Goal: Information Seeking & Learning: Learn about a topic

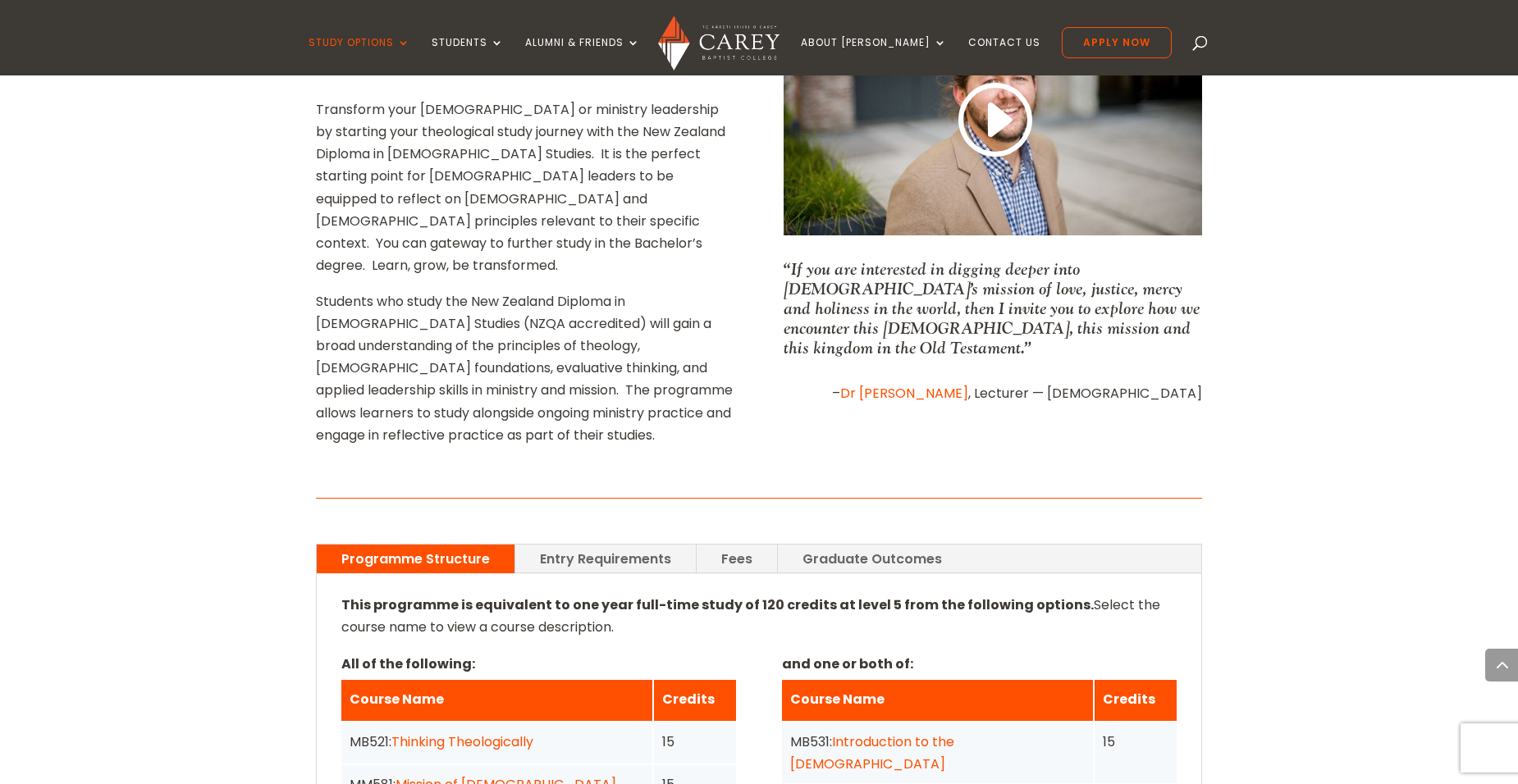
scroll to position [902, 0]
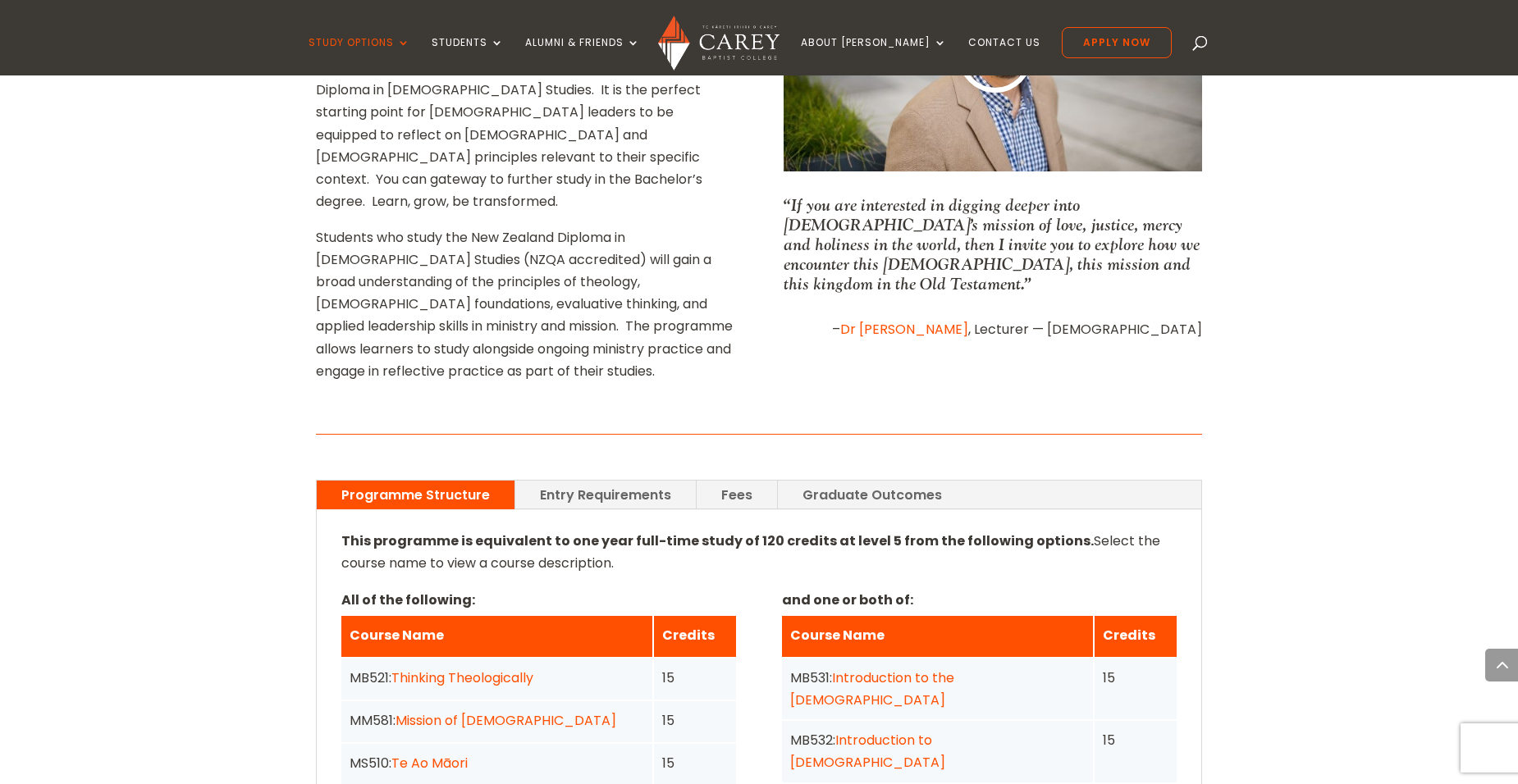
click at [741, 481] on link "Fees" at bounding box center [736, 495] width 80 height 29
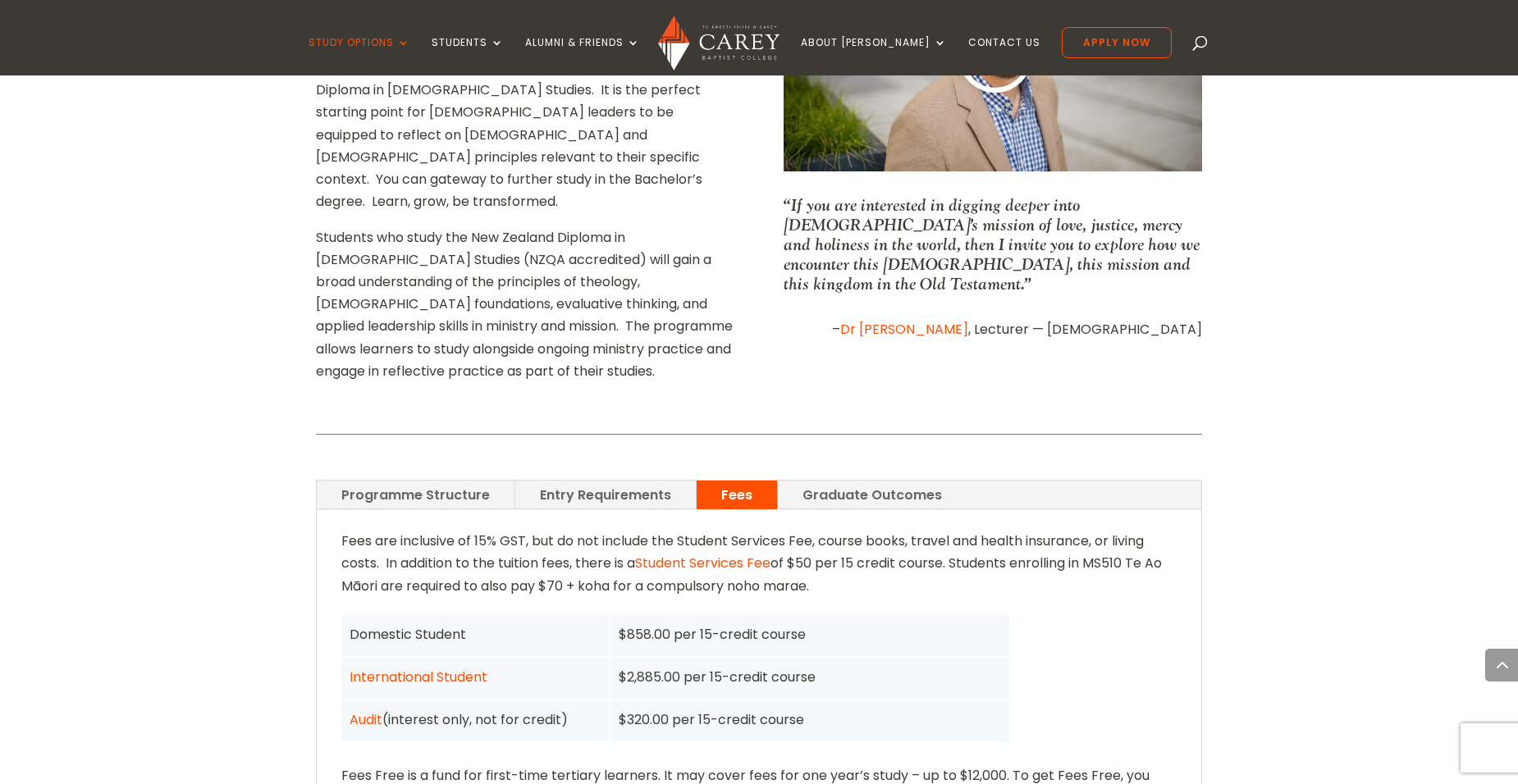
click at [439, 481] on link "Programme Structure" at bounding box center [415, 495] width 198 height 29
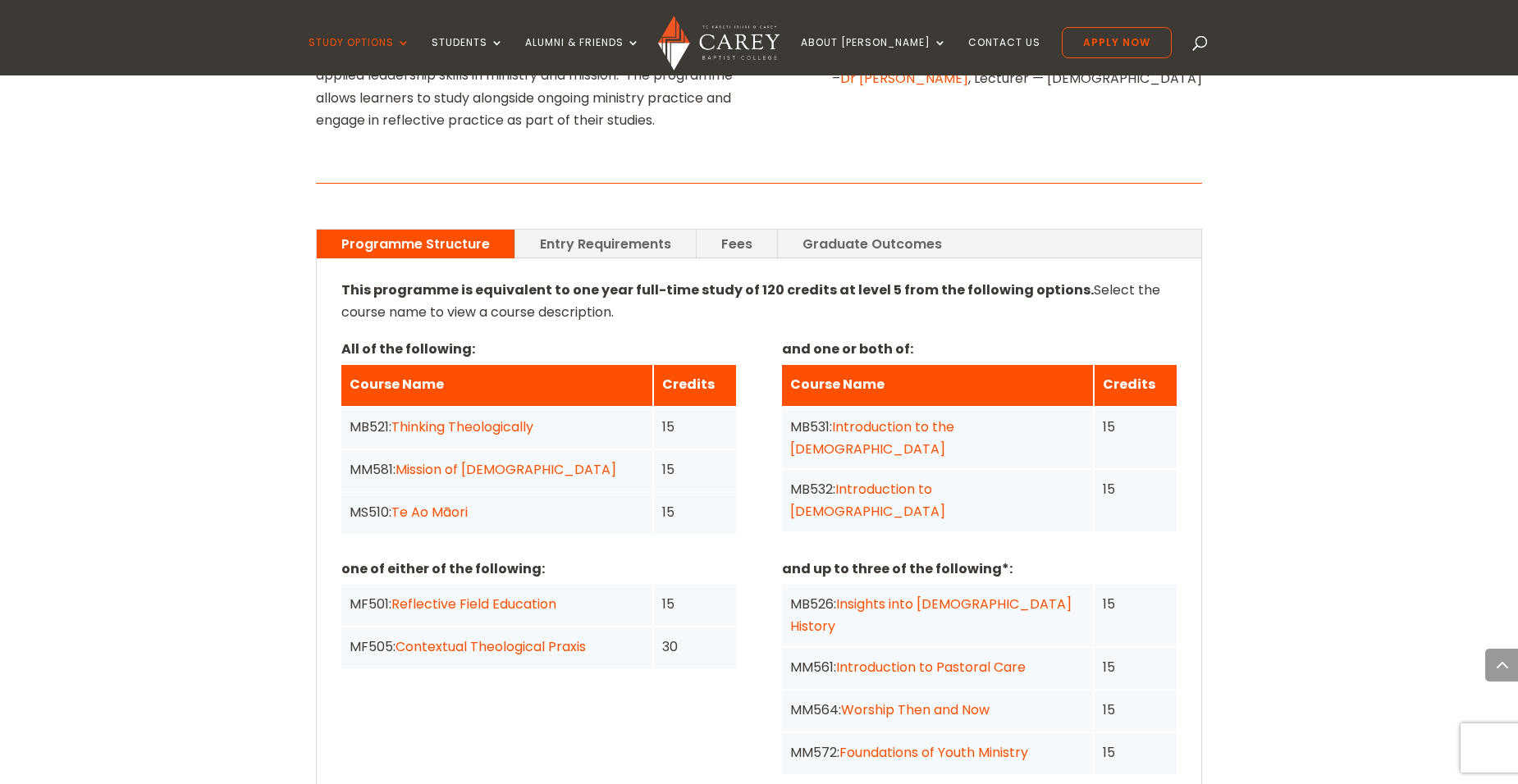
scroll to position [1148, 0]
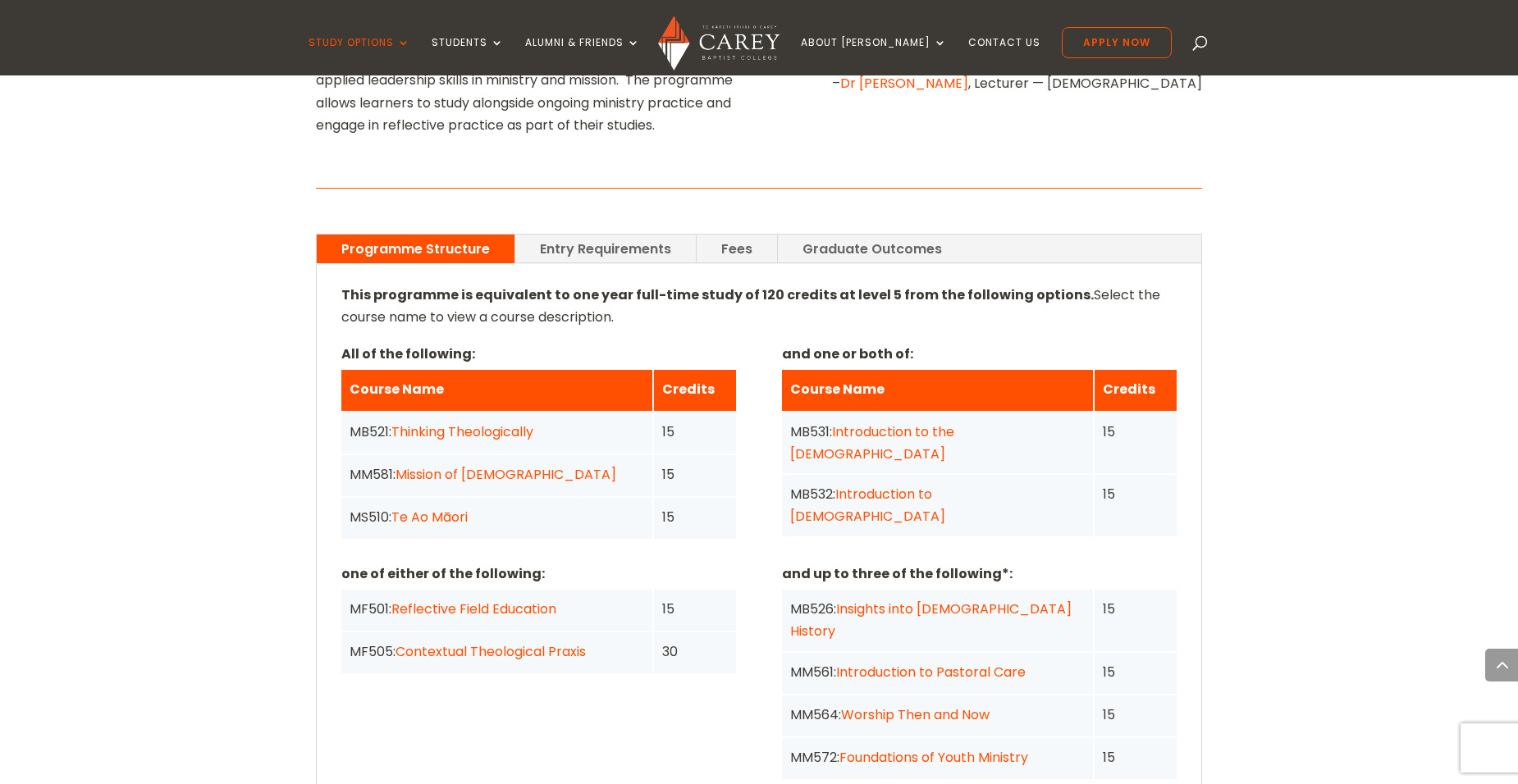
click at [456, 508] on link "Te Ao Māori" at bounding box center [429, 518] width 76 height 19
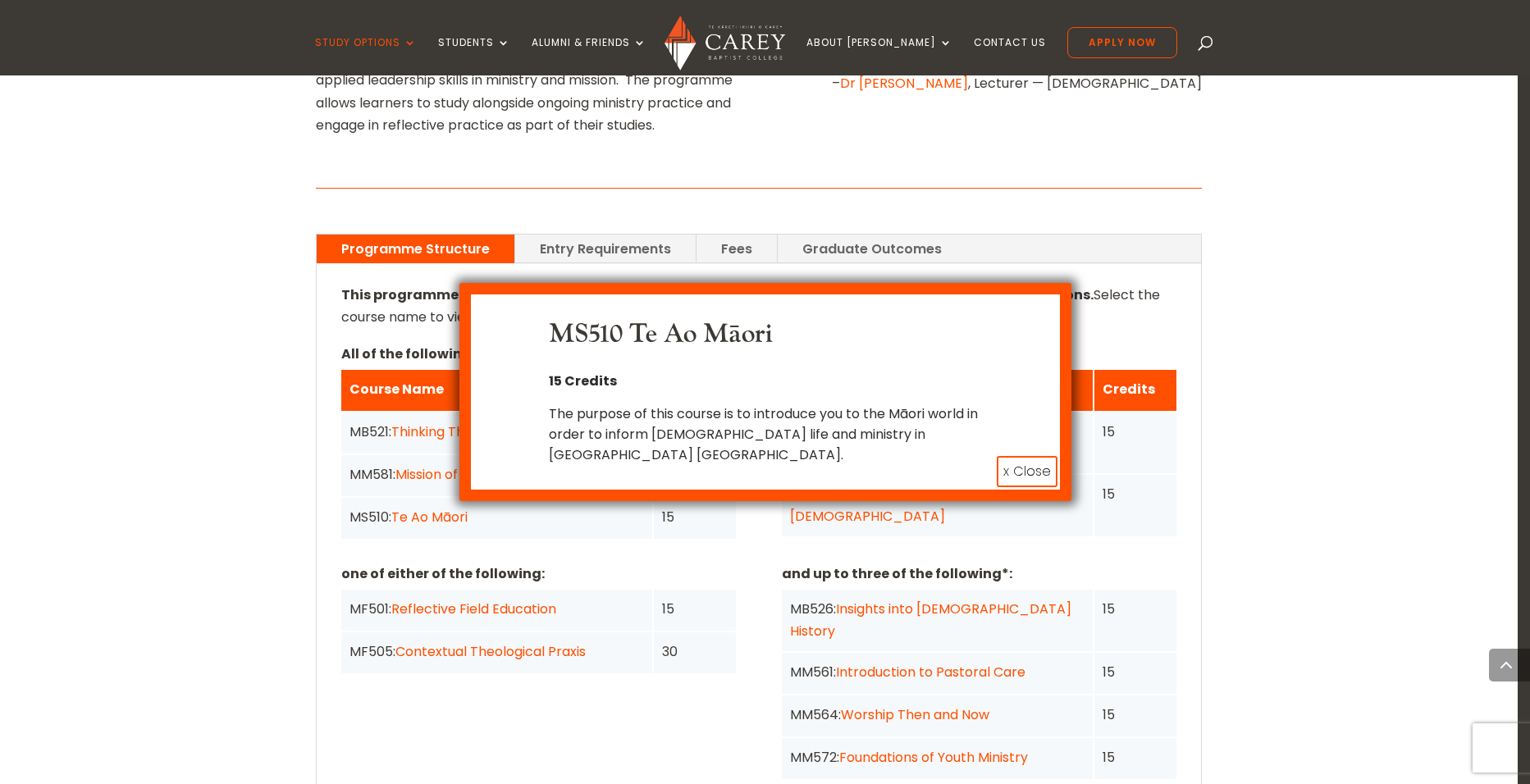
click at [1029, 470] on button "x Close" at bounding box center [1027, 471] width 61 height 31
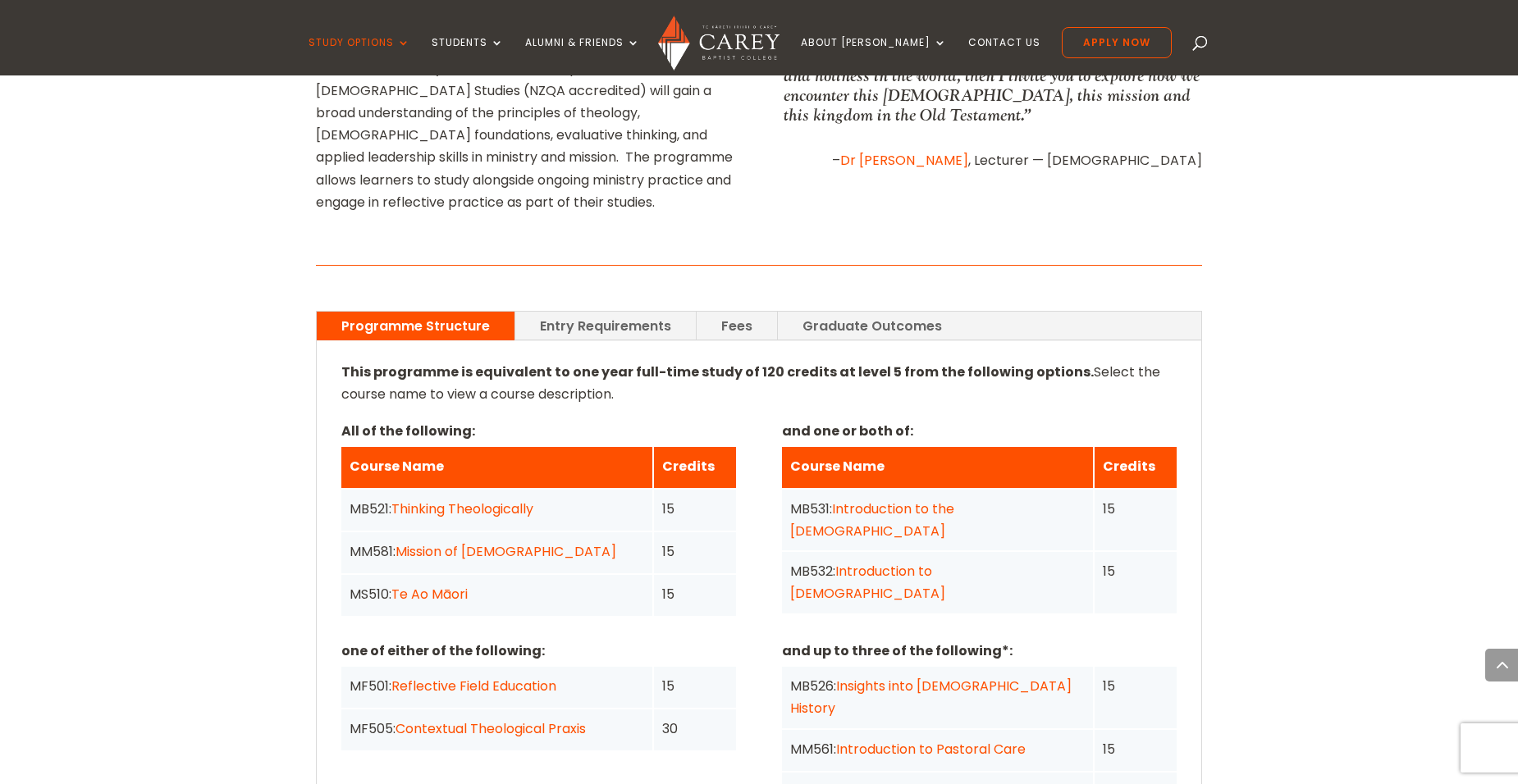
scroll to position [1066, 0]
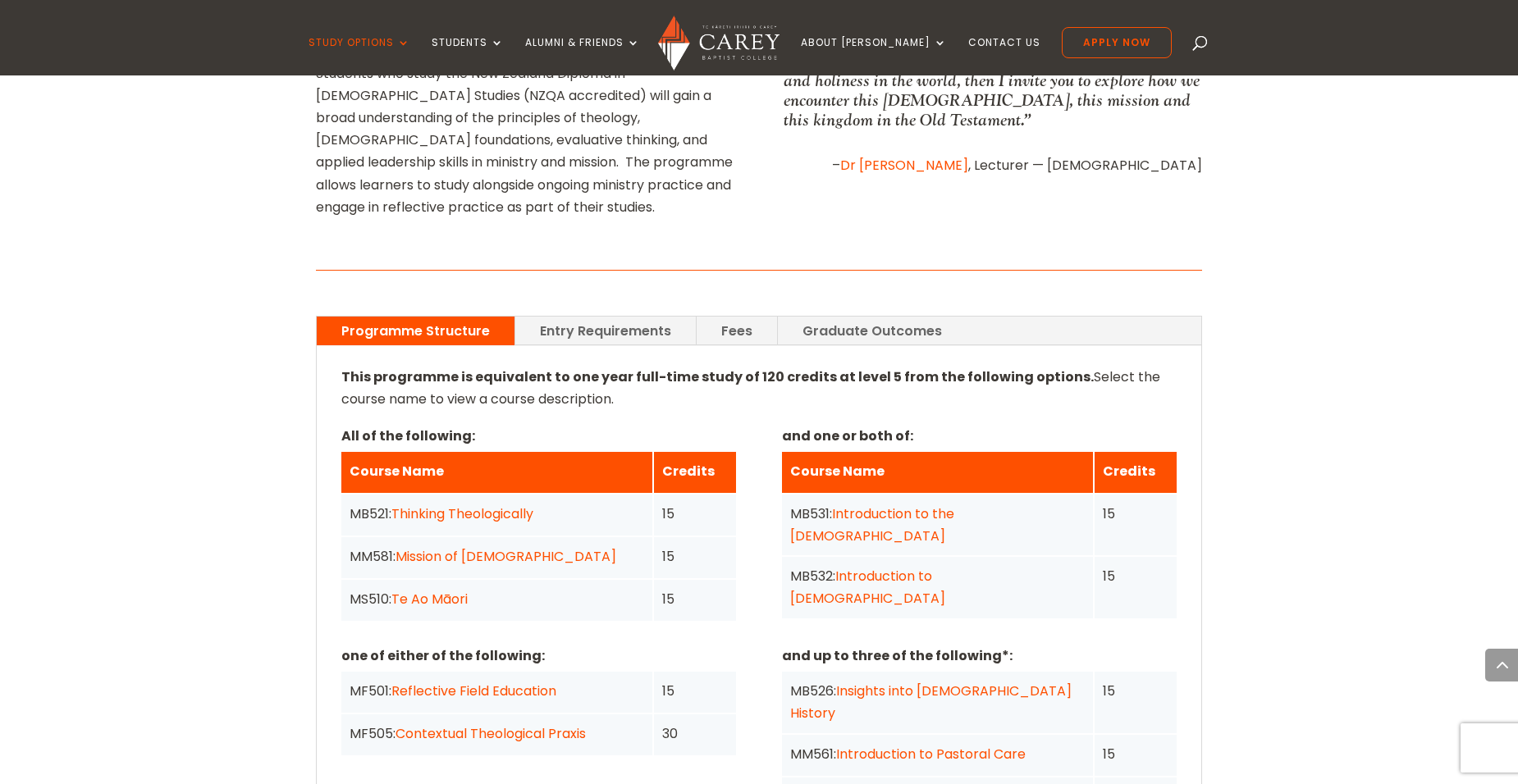
click at [742, 317] on link "Fees" at bounding box center [736, 331] width 80 height 29
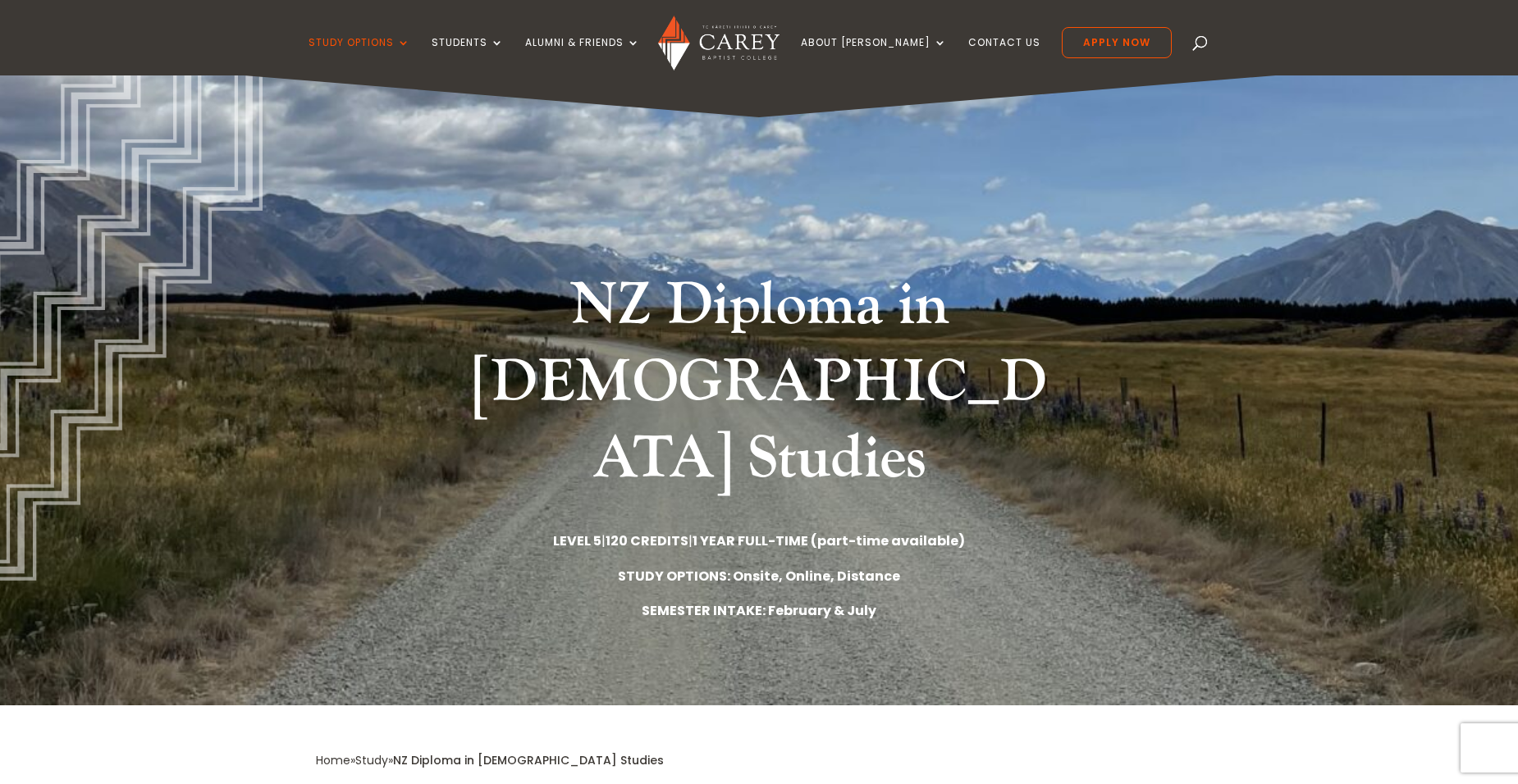
scroll to position [0, 0]
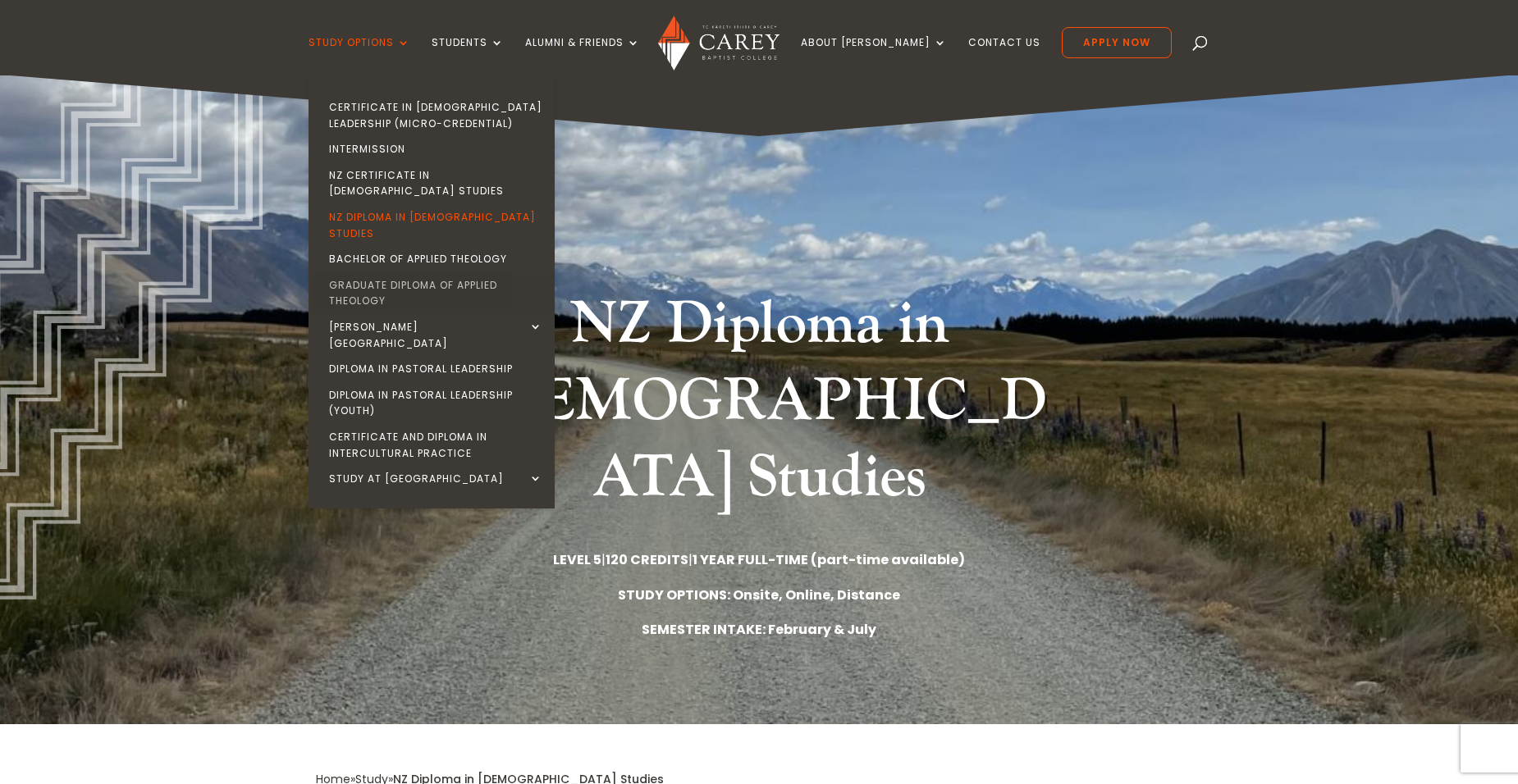
click at [395, 272] on link "Graduate Diploma of Applied Theology" at bounding box center [436, 293] width 246 height 42
click at [402, 272] on link "Graduate Diploma of Applied Theology" at bounding box center [436, 293] width 246 height 42
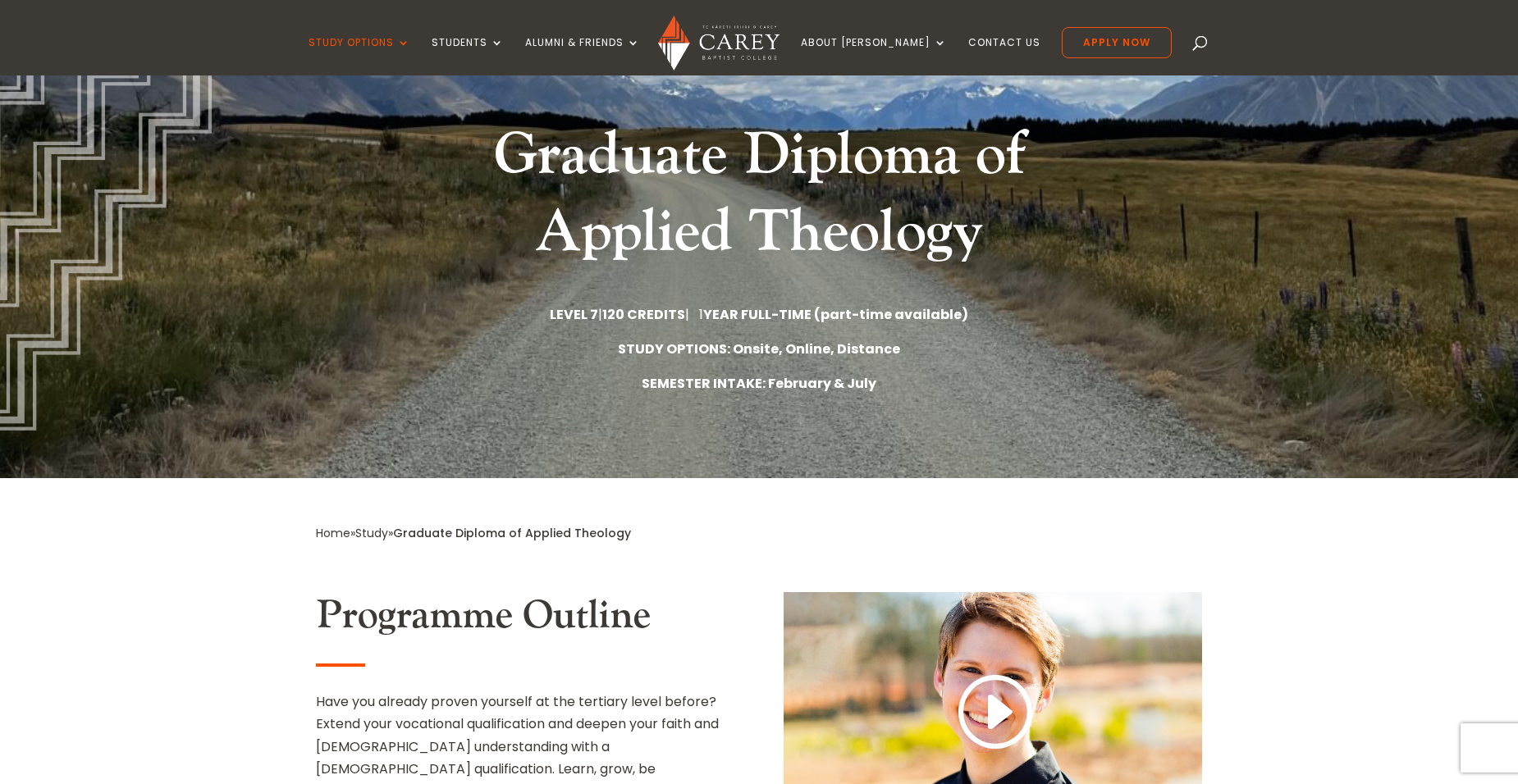
scroll to position [164, 0]
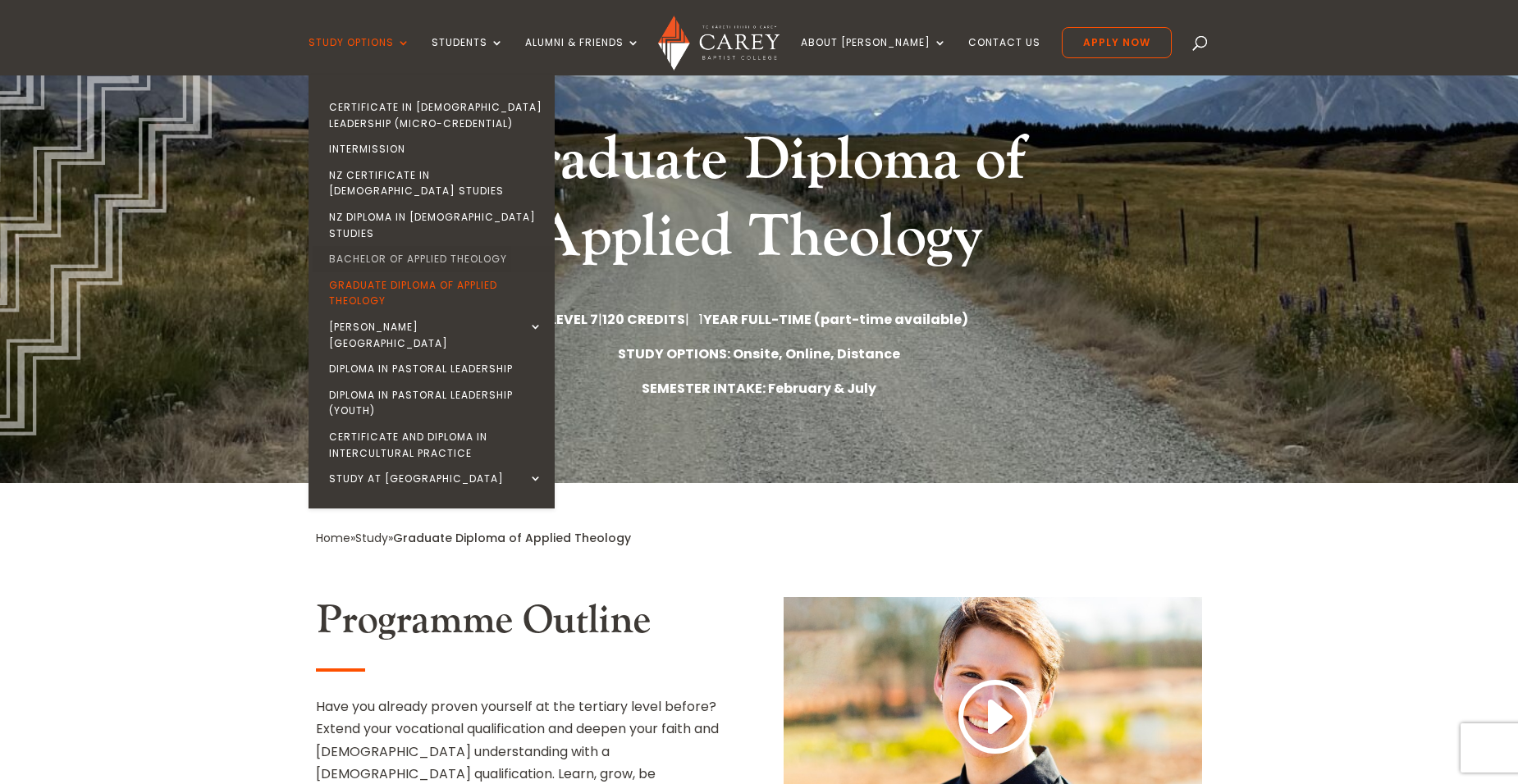
click at [453, 246] on link "Bachelor of Applied Theology" at bounding box center [436, 259] width 246 height 26
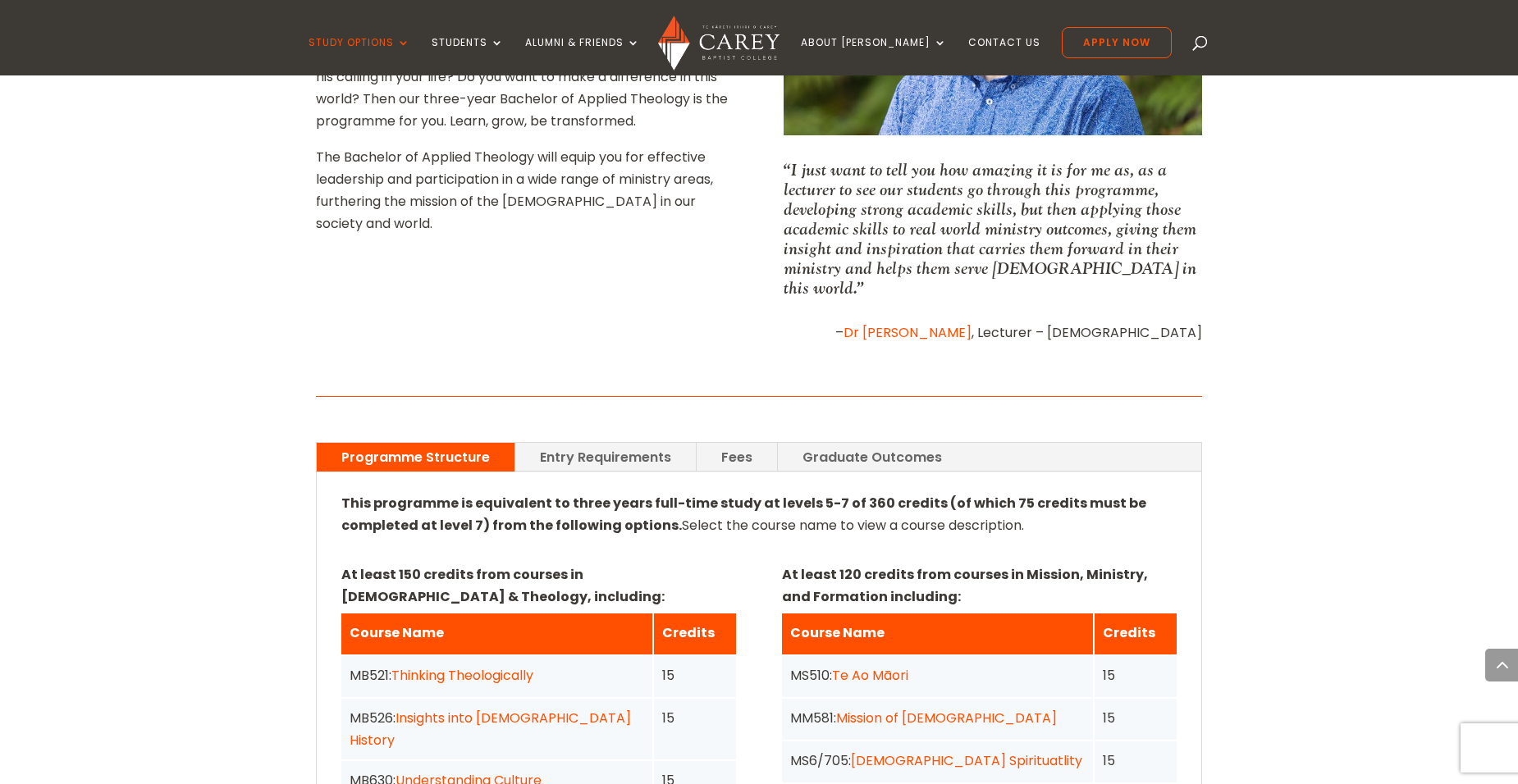
scroll to position [859, 0]
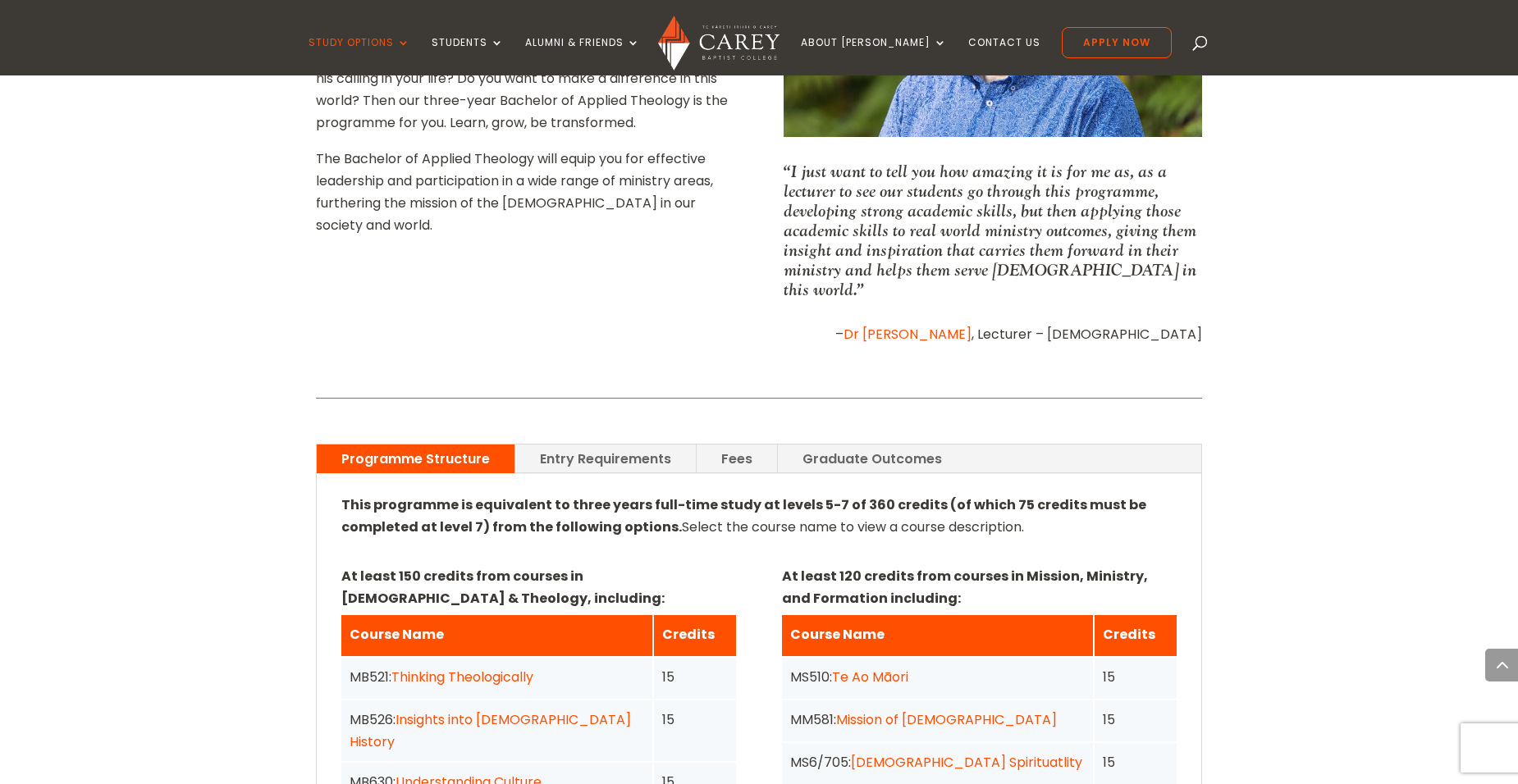
click at [662, 444] on link "Entry Requirements" at bounding box center [604, 459] width 181 height 29
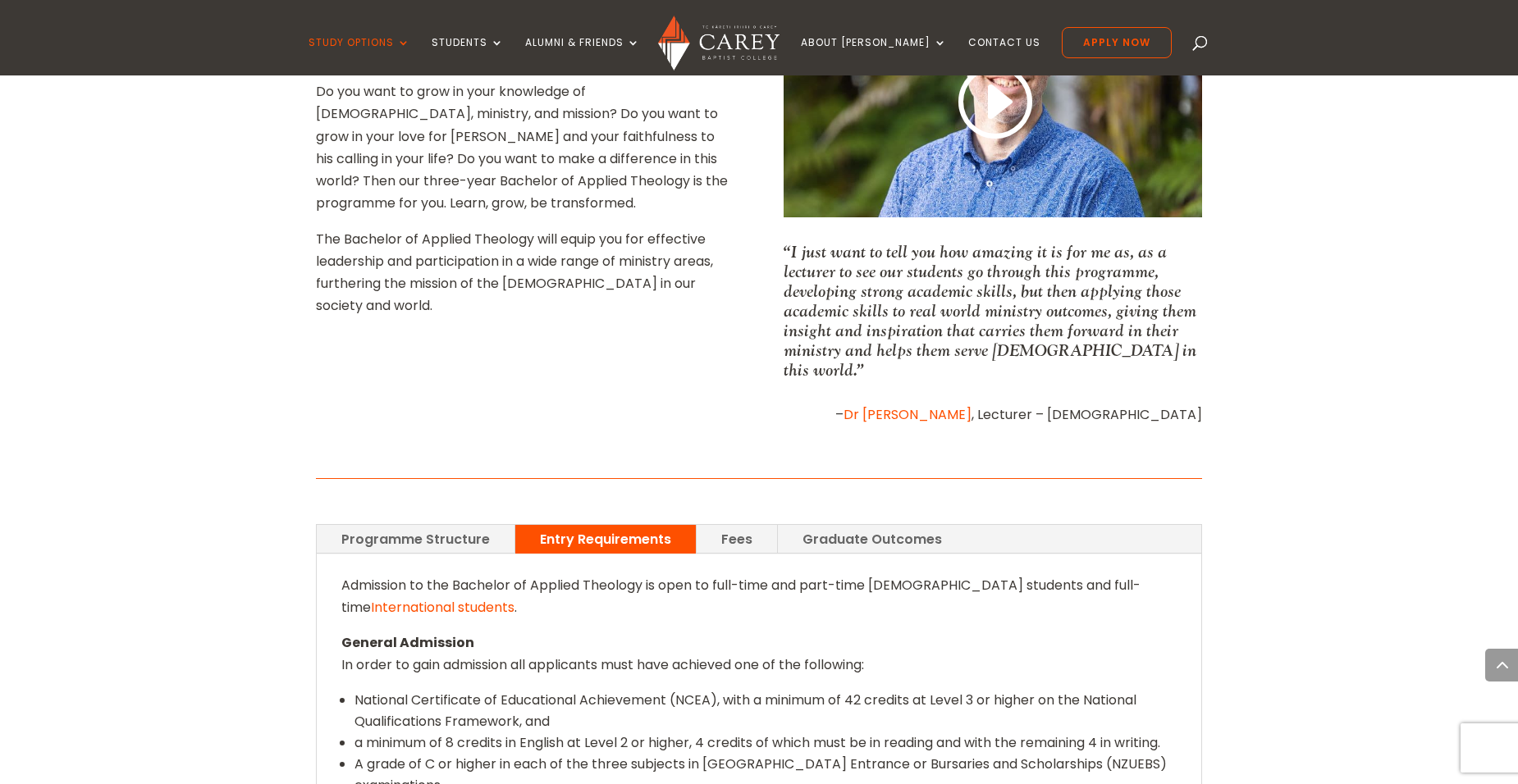
scroll to position [777, 0]
click at [736, 526] on link "Fees" at bounding box center [736, 541] width 80 height 29
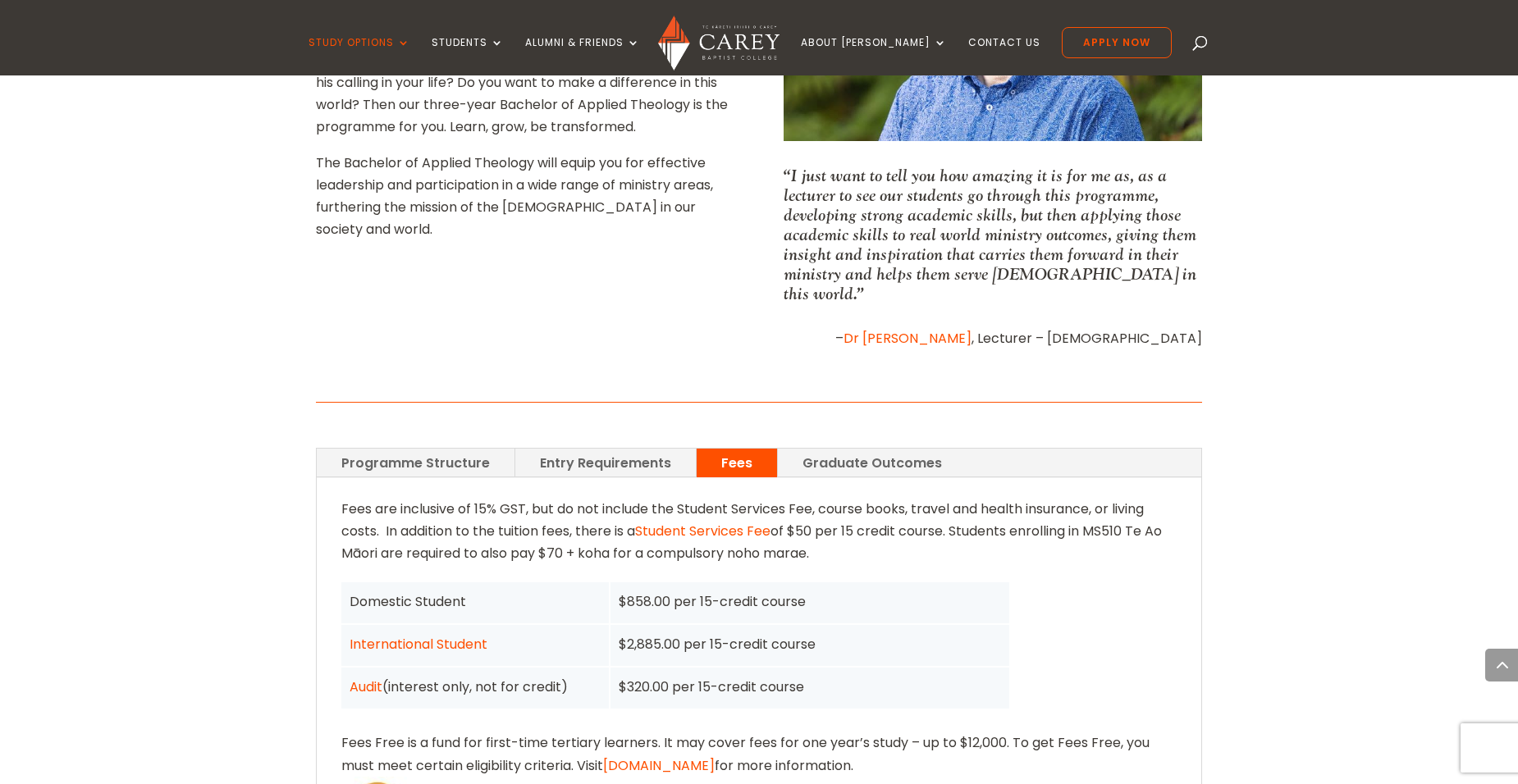
scroll to position [941, 0]
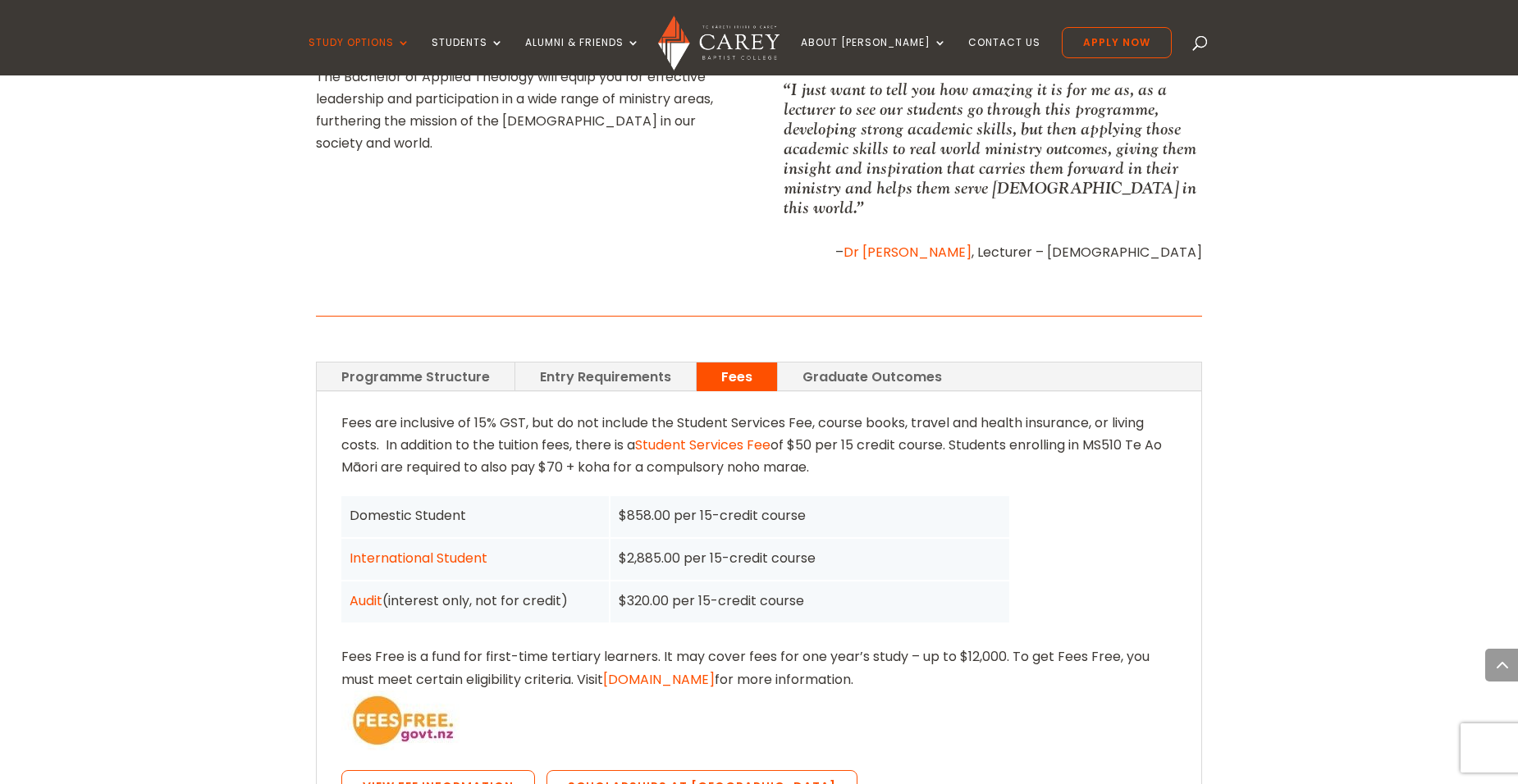
click at [877, 362] on link "Graduate Outcomes" at bounding box center [871, 377] width 188 height 29
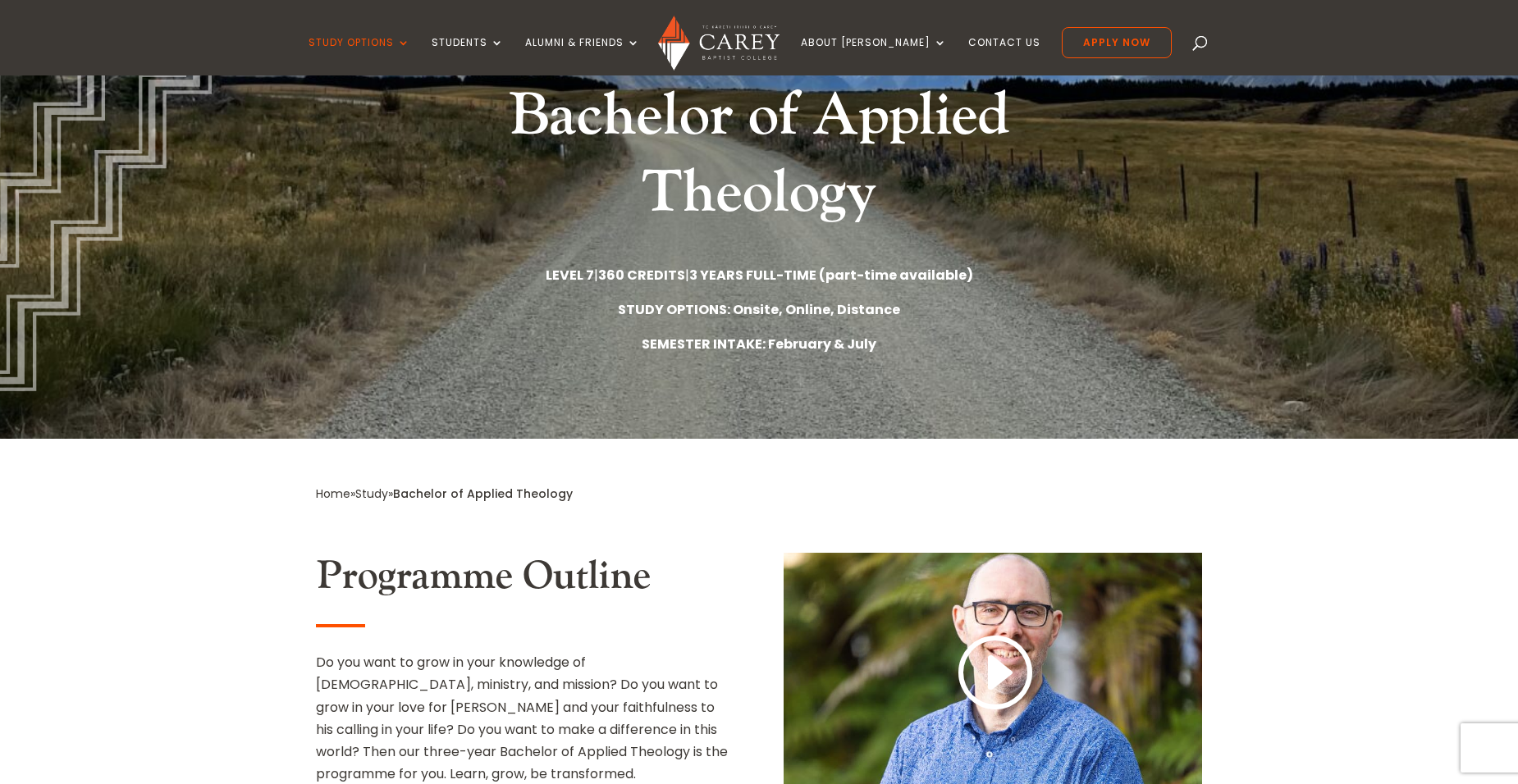
scroll to position [204, 0]
